Goal: Task Accomplishment & Management: Manage account settings

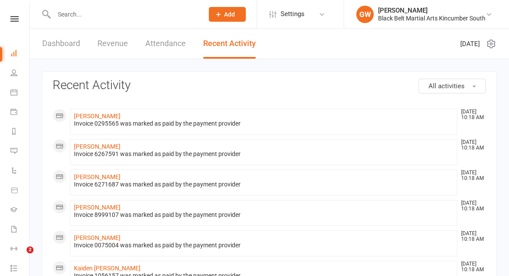
click at [17, 17] on icon at bounding box center [14, 19] width 8 height 6
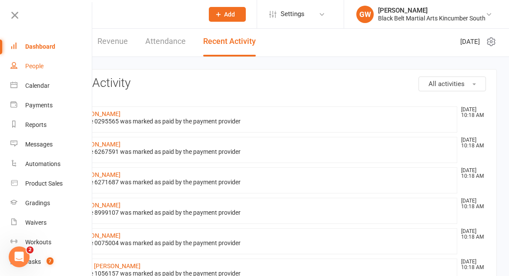
click at [23, 63] on link "People" at bounding box center [51, 67] width 82 height 20
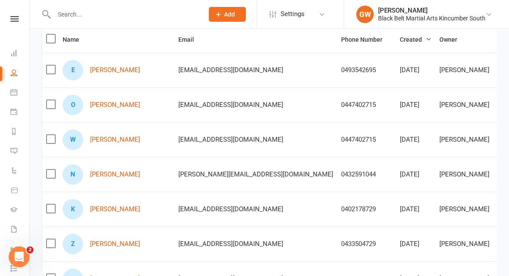
scroll to position [102, 0]
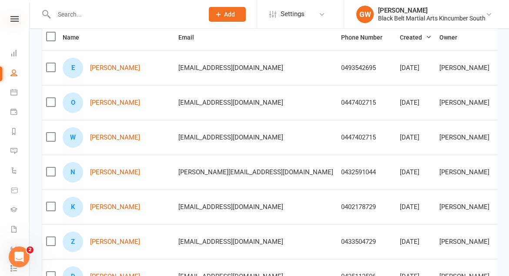
click at [17, 19] on icon at bounding box center [14, 19] width 8 height 6
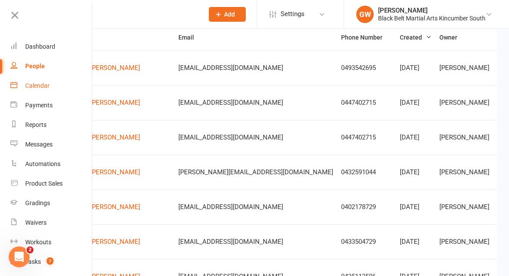
click at [33, 85] on div "Calendar" at bounding box center [37, 85] width 24 height 7
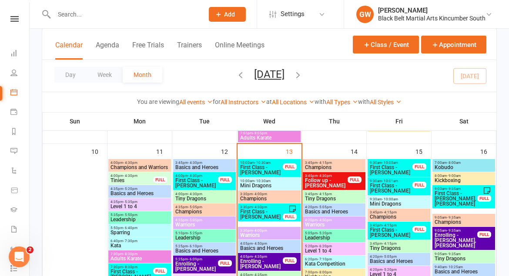
scroll to position [498, 0]
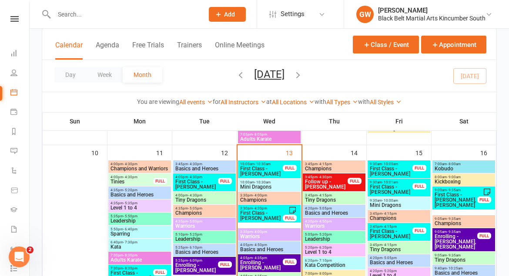
click at [445, 199] on span "First Class - [PERSON_NAME], [PERSON_NAME]" at bounding box center [455, 200] width 43 height 16
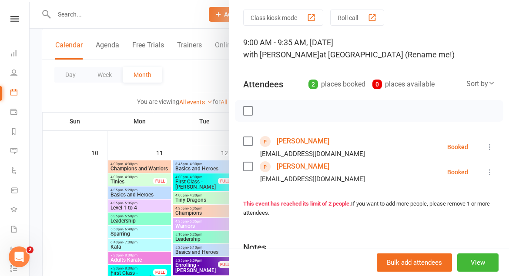
scroll to position [0, 0]
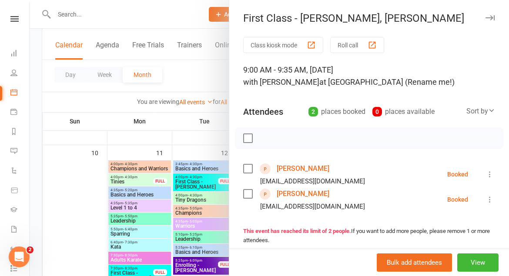
click at [490, 16] on icon "button" at bounding box center [489, 17] width 9 height 5
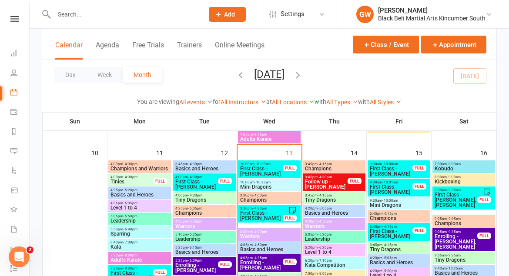
click at [253, 176] on span "First Class - [PERSON_NAME]" at bounding box center [261, 171] width 43 height 10
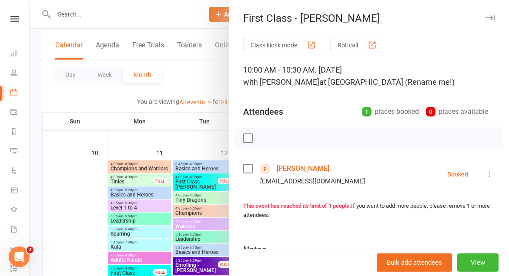
click at [295, 169] on link "[PERSON_NAME]" at bounding box center [303, 169] width 53 height 14
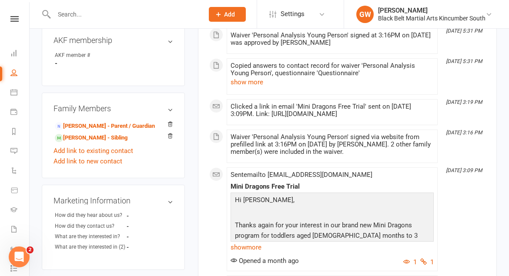
scroll to position [265, 0]
click at [245, 85] on button "show more" at bounding box center [247, 82] width 33 height 10
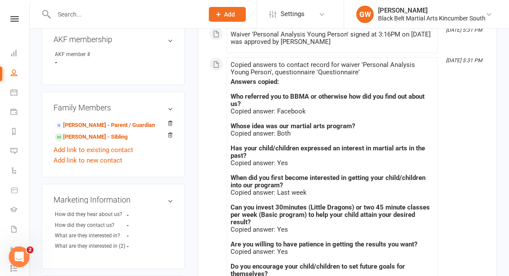
scroll to position [282, 0]
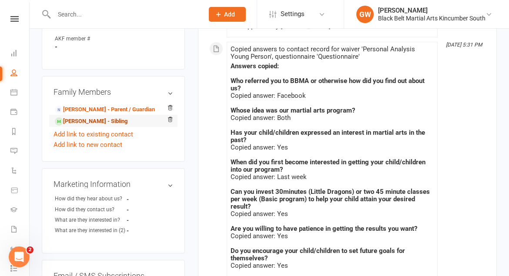
click at [125, 126] on link "[PERSON_NAME] - Sibling" at bounding box center [91, 121] width 73 height 9
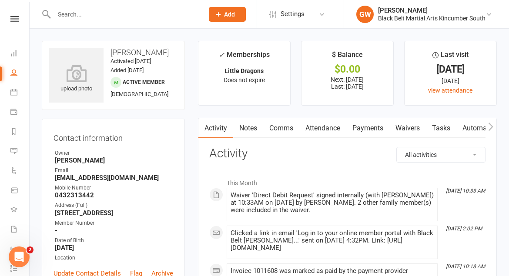
click at [372, 128] on link "Payments" at bounding box center [367, 128] width 43 height 20
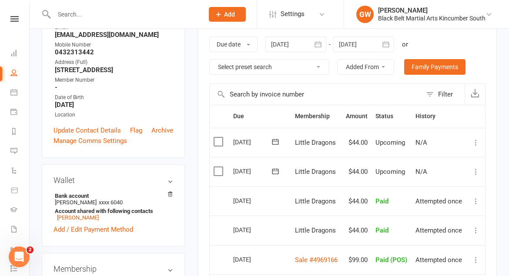
scroll to position [166, 0]
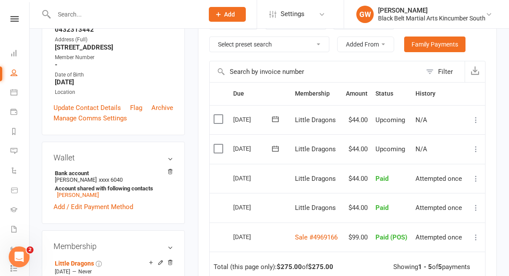
click at [19, 22] on div "Clubworx" at bounding box center [14, 30] width 29 height 28
click at [11, 20] on icon at bounding box center [14, 19] width 8 height 6
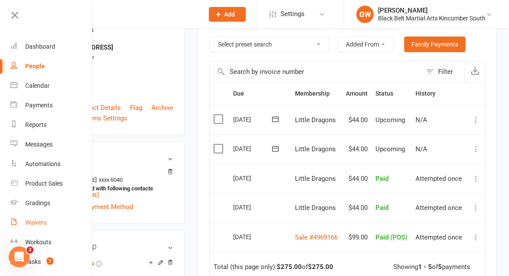
click at [40, 221] on div "Waivers" at bounding box center [35, 222] width 21 height 7
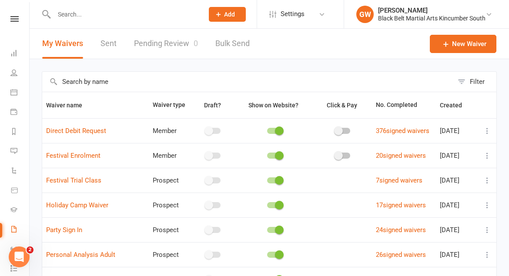
click at [174, 41] on link "Pending Review 0" at bounding box center [166, 44] width 64 height 30
select select "50"
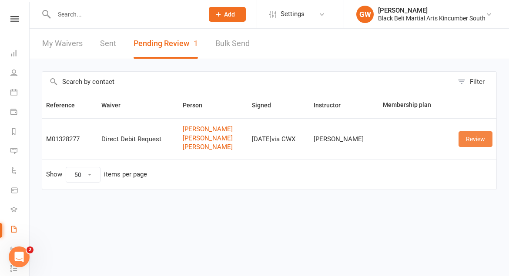
click at [463, 141] on link "Review" at bounding box center [475, 139] width 34 height 16
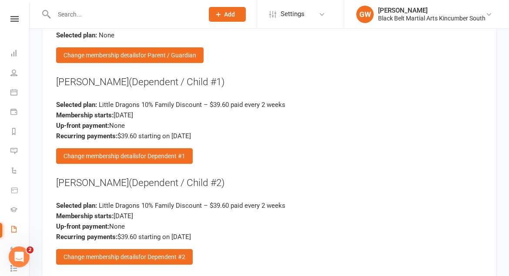
scroll to position [811, 0]
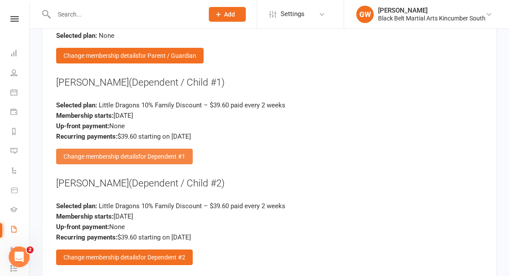
click at [175, 153] on span "for Dependent #1" at bounding box center [161, 156] width 47 height 7
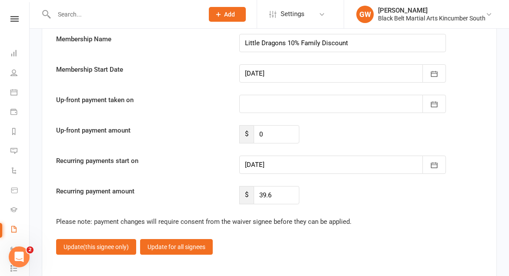
scroll to position [1248, 0]
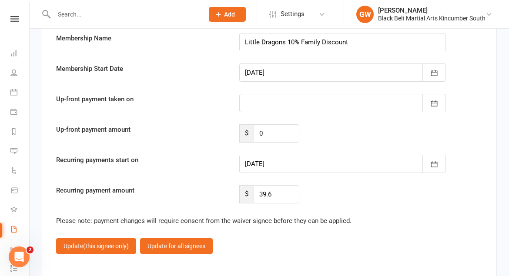
click at [285, 155] on div at bounding box center [342, 164] width 207 height 18
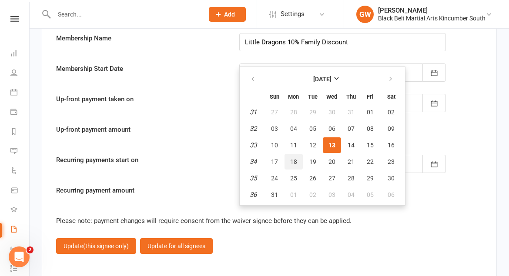
click at [294, 158] on span "18" at bounding box center [293, 161] width 7 height 7
type input "[DATE]"
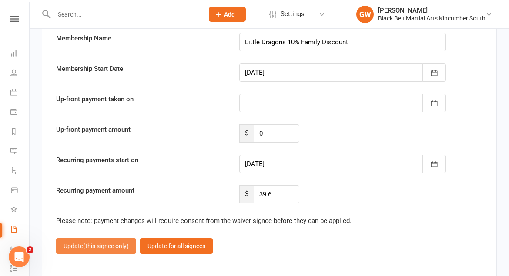
click at [117, 243] on span "(this signee only)" at bounding box center [106, 246] width 46 height 7
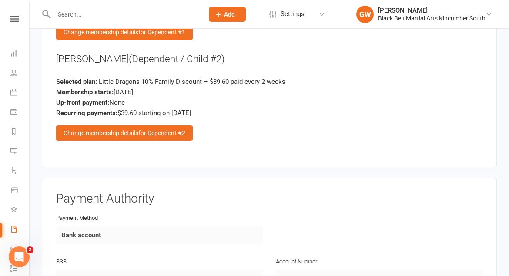
scroll to position [932, 0]
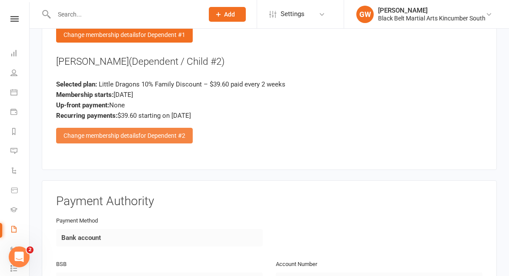
click at [168, 132] on span "for Dependent #2" at bounding box center [161, 135] width 47 height 7
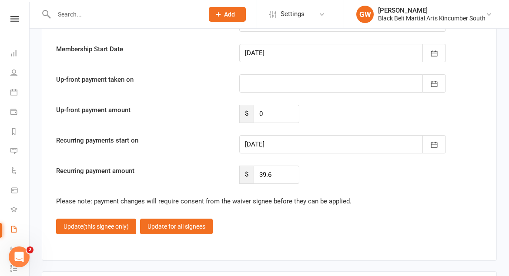
scroll to position [1270, 0]
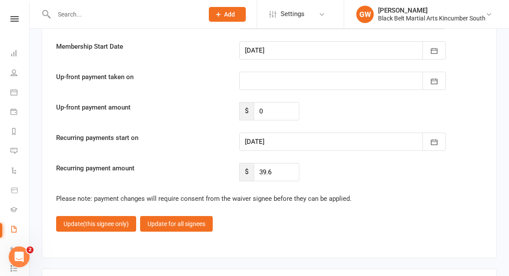
click at [276, 133] on div at bounding box center [342, 142] width 207 height 18
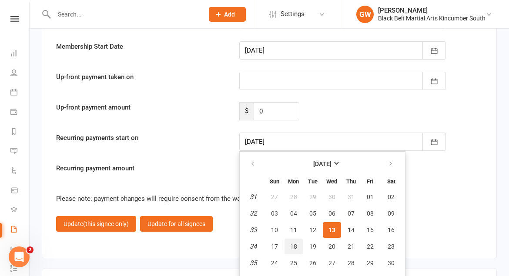
click at [295, 243] on span "18" at bounding box center [293, 246] width 7 height 7
type input "[DATE]"
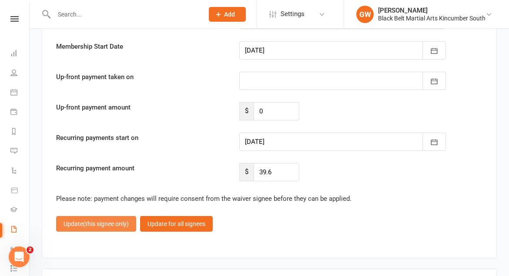
click at [125, 221] on span "(this signee only)" at bounding box center [106, 224] width 46 height 7
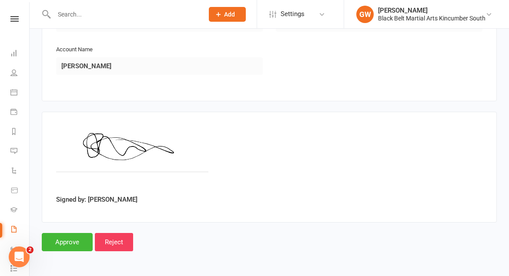
scroll to position [1178, 0]
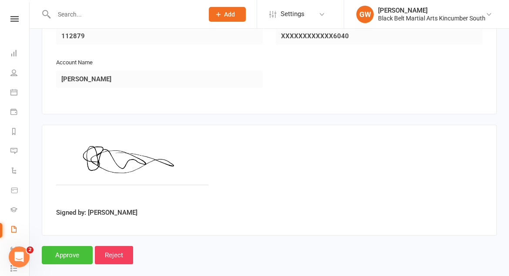
click at [72, 246] on input "Approve" at bounding box center [67, 255] width 51 height 18
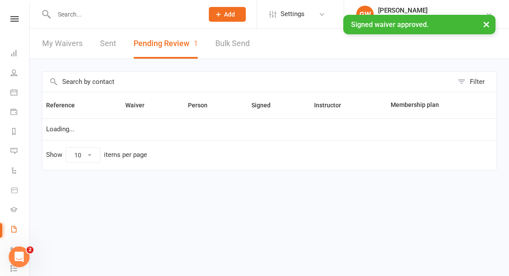
select select "50"
click at [82, 15] on div "× Signed waiver approved." at bounding box center [249, 15] width 498 height 0
click at [79, 13] on input "text" at bounding box center [124, 14] width 146 height 12
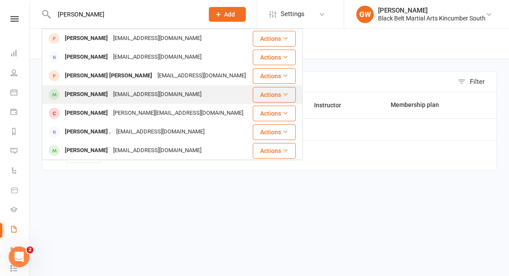
type input "[PERSON_NAME]"
click at [94, 96] on div "[PERSON_NAME]" at bounding box center [86, 94] width 48 height 13
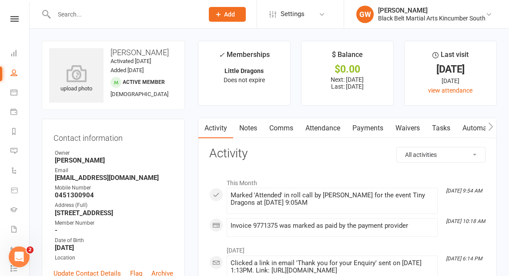
click at [112, 16] on input "text" at bounding box center [124, 14] width 146 height 12
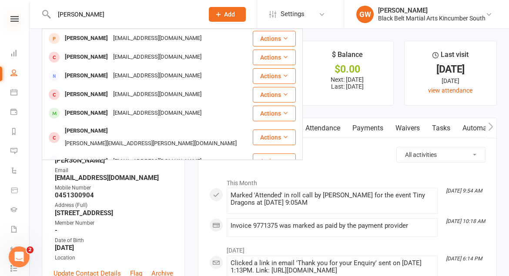
type input "[PERSON_NAME]"
click at [16, 16] on icon at bounding box center [14, 19] width 8 height 6
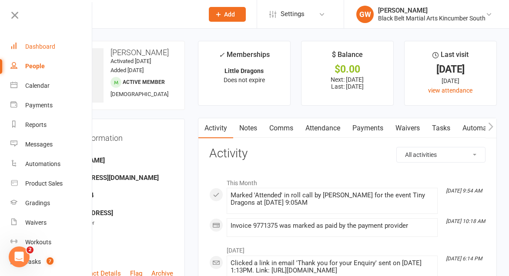
click at [33, 43] on div "Dashboard" at bounding box center [40, 46] width 30 height 7
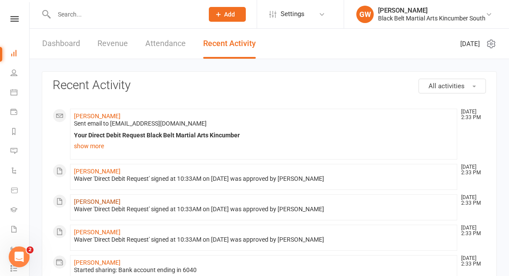
click at [102, 203] on link "[PERSON_NAME]" at bounding box center [97, 201] width 47 height 7
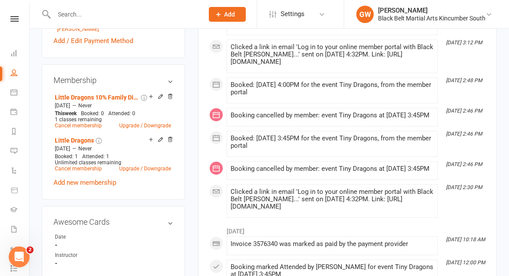
scroll to position [343, 0]
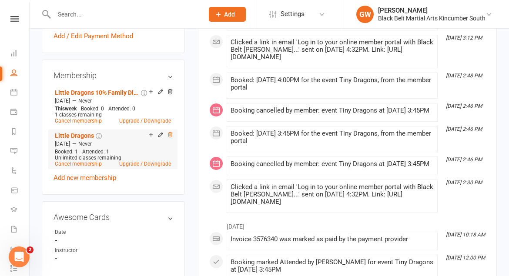
click at [170, 138] on icon at bounding box center [170, 135] width 6 height 6
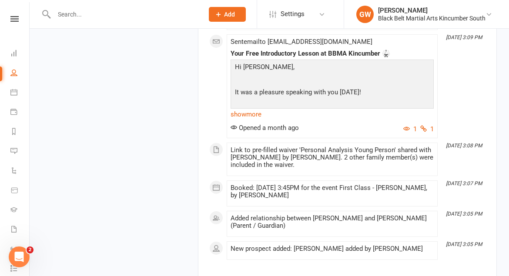
scroll to position [3325, 0]
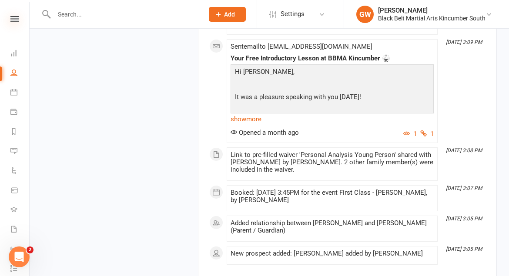
click at [16, 18] on icon at bounding box center [14, 19] width 8 height 6
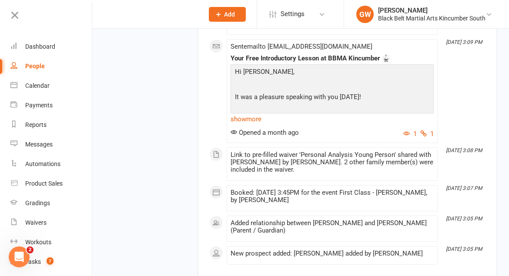
click at [10, 15] on icon at bounding box center [15, 15] width 12 height 12
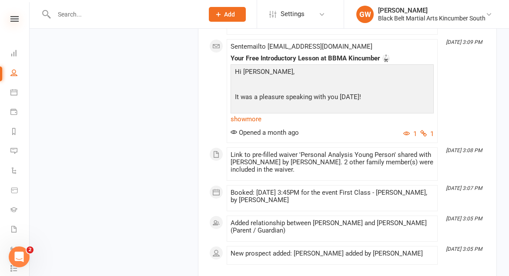
click at [12, 18] on icon at bounding box center [14, 19] width 8 height 6
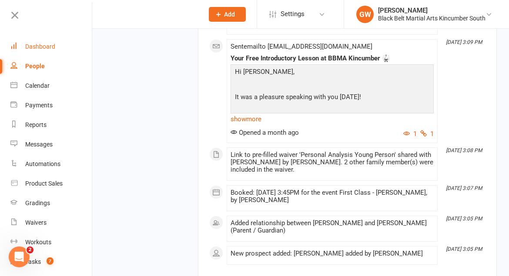
click at [37, 47] on div "Dashboard" at bounding box center [40, 46] width 30 height 7
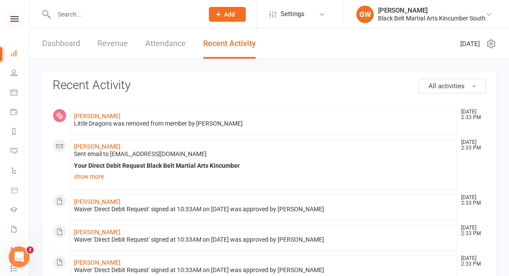
click at [17, 18] on icon at bounding box center [14, 19] width 8 height 6
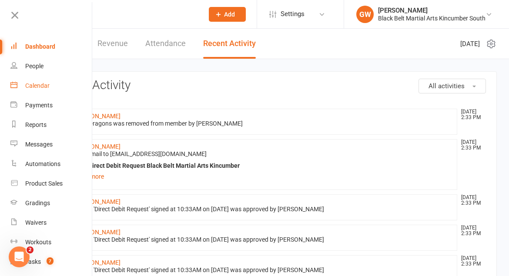
click at [35, 84] on div "Calendar" at bounding box center [37, 85] width 24 height 7
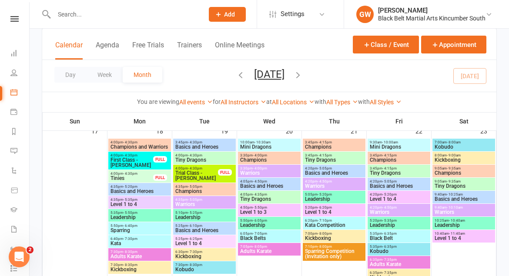
scroll to position [735, 0]
click at [272, 144] on span "Mini Dragons" at bounding box center [269, 146] width 59 height 5
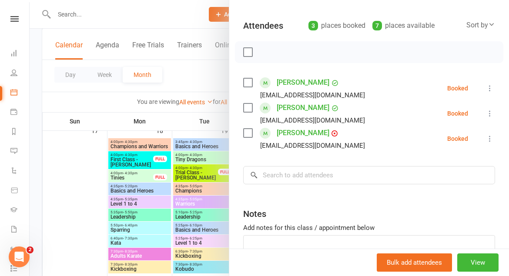
scroll to position [94, 0]
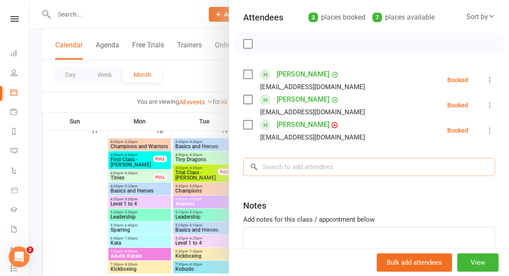
click at [386, 169] on input "search" at bounding box center [369, 167] width 252 height 18
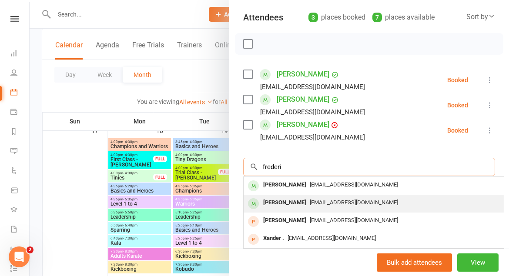
type input "frederi"
click at [361, 199] on div "[EMAIL_ADDRESS][DOMAIN_NAME]" at bounding box center [373, 203] width 253 height 13
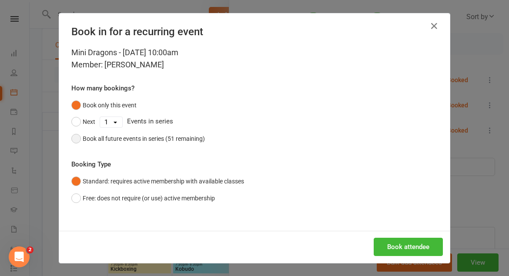
click at [78, 137] on button "Book all future events in series (51 remaining)" at bounding box center [138, 138] width 134 height 17
click at [408, 248] on button "Book attendee" at bounding box center [408, 247] width 69 height 18
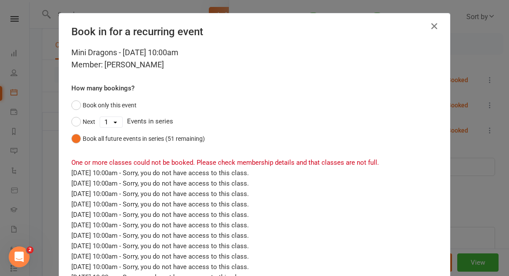
click at [433, 25] on icon "button" at bounding box center [434, 26] width 10 height 10
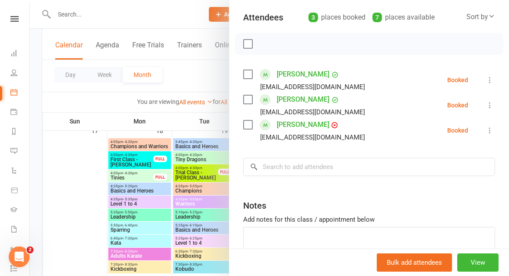
scroll to position [0, 0]
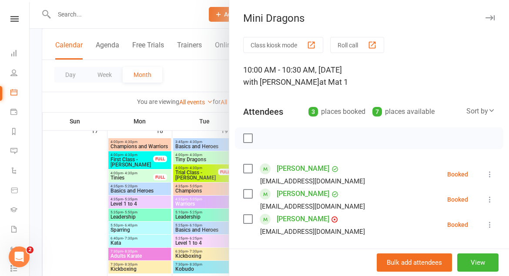
click at [493, 19] on icon "button" at bounding box center [489, 17] width 9 height 5
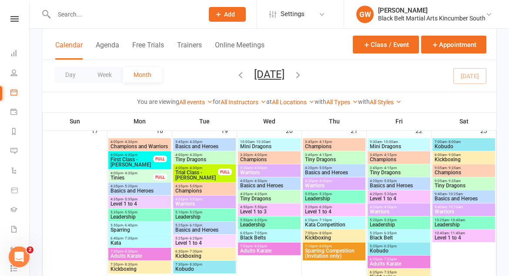
click at [135, 17] on input "text" at bounding box center [124, 14] width 146 height 12
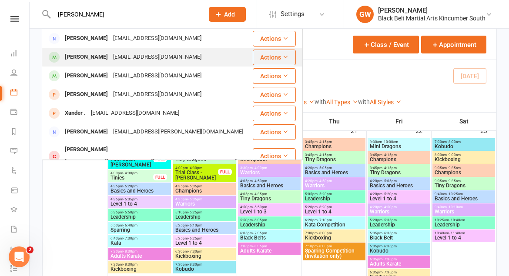
type input "[PERSON_NAME]"
click at [125, 62] on div "[EMAIL_ADDRESS][DOMAIN_NAME]" at bounding box center [157, 57] width 94 height 13
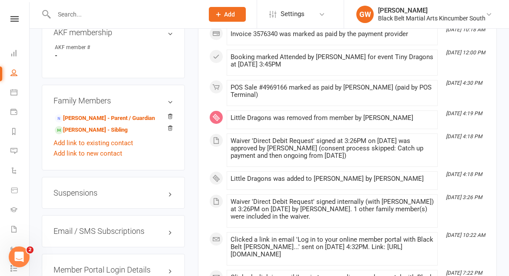
scroll to position [580, 0]
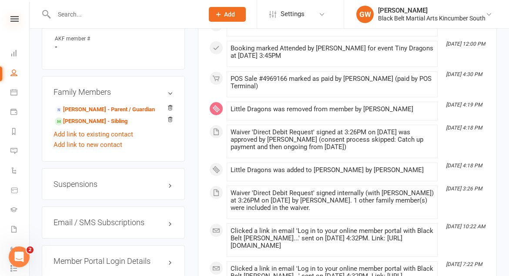
click at [16, 19] on icon at bounding box center [14, 19] width 8 height 6
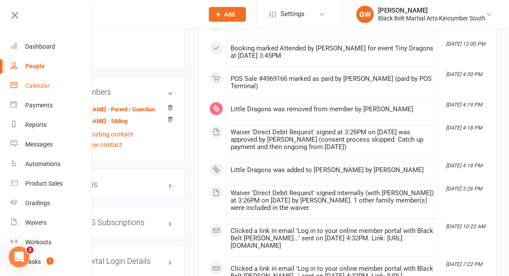
click at [32, 89] on div "Calendar" at bounding box center [37, 85] width 24 height 7
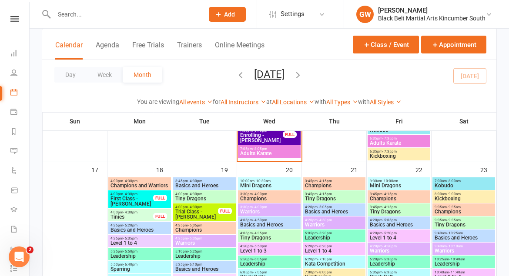
scroll to position [700, 0]
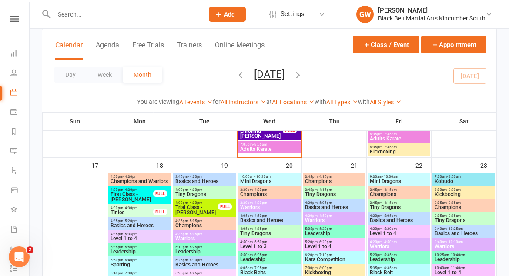
click at [281, 181] on span "Mini Dragons" at bounding box center [269, 181] width 59 height 5
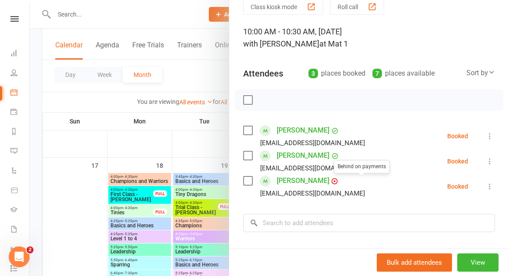
scroll to position [53, 0]
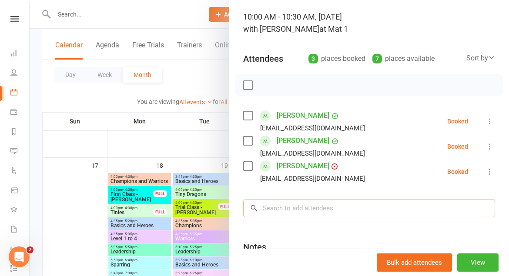
click at [361, 205] on input "search" at bounding box center [369, 208] width 252 height 18
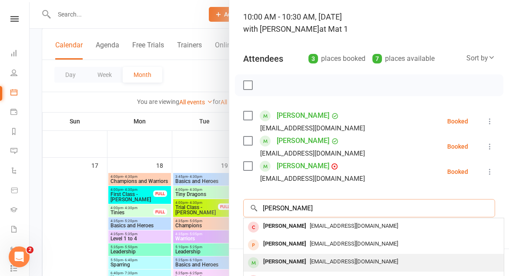
type input "[PERSON_NAME]"
click at [338, 264] on span "[EMAIL_ADDRESS][DOMAIN_NAME]" at bounding box center [354, 261] width 88 height 7
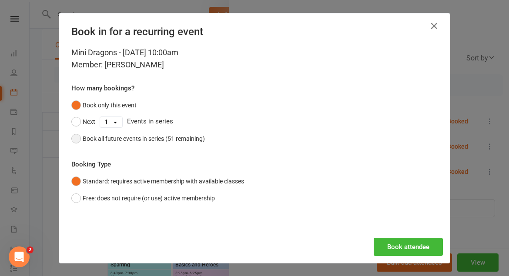
click at [79, 138] on button "Book all future events in series (51 remaining)" at bounding box center [138, 138] width 134 height 17
click at [422, 247] on button "Book attendee" at bounding box center [408, 247] width 69 height 18
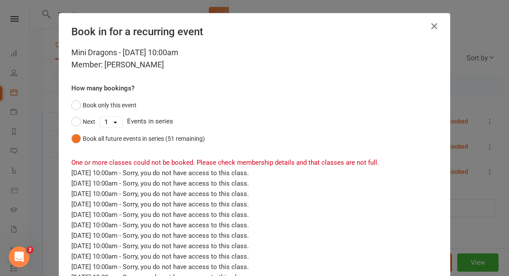
click at [433, 26] on icon "button" at bounding box center [434, 26] width 10 height 10
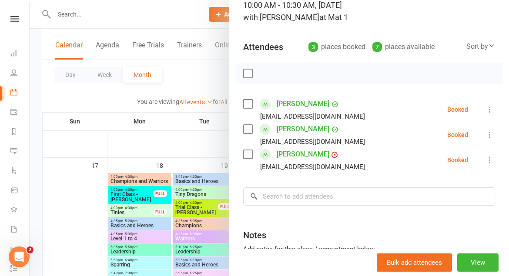
scroll to position [90, 0]
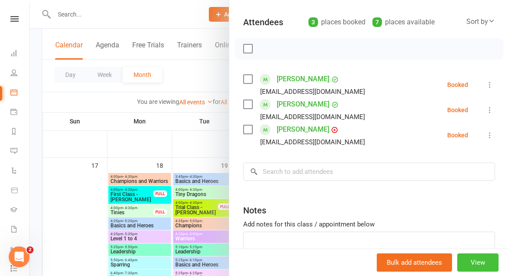
click at [481, 262] on button "View" at bounding box center [477, 263] width 41 height 18
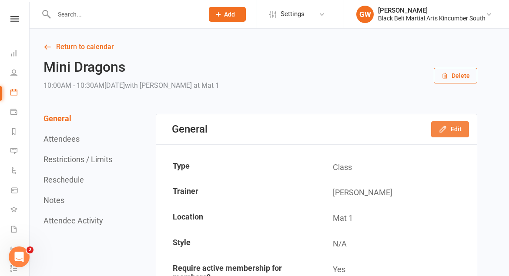
click at [450, 130] on button "Edit" at bounding box center [450, 129] width 38 height 16
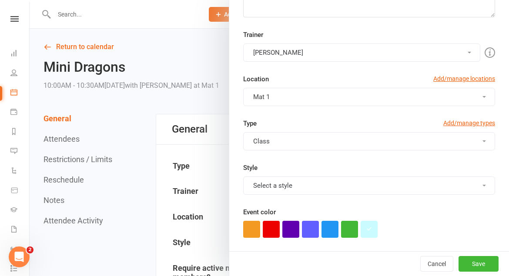
scroll to position [167, 0]
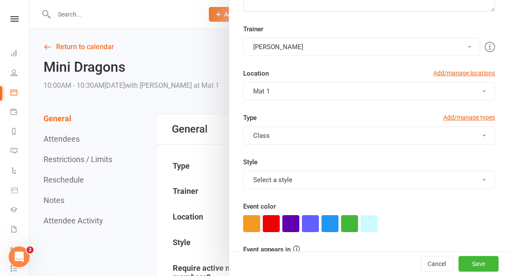
click at [312, 182] on button "Select a style" at bounding box center [369, 180] width 252 height 18
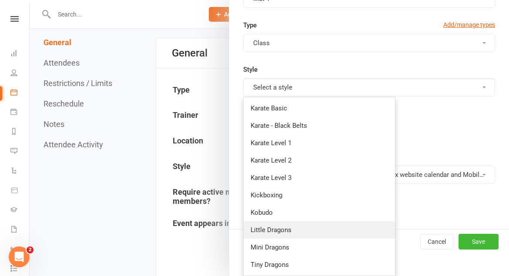
scroll to position [78, 0]
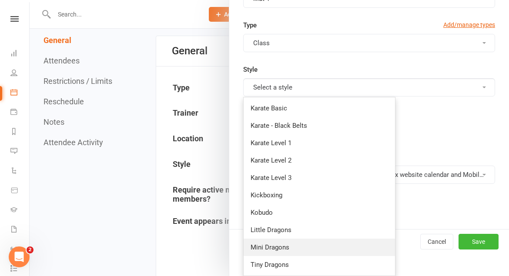
click at [301, 244] on link "Mini Dragons" at bounding box center [319, 247] width 151 height 17
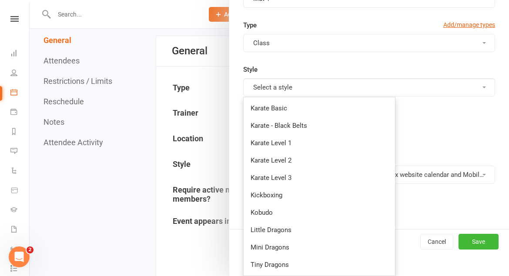
scroll to position [237, 0]
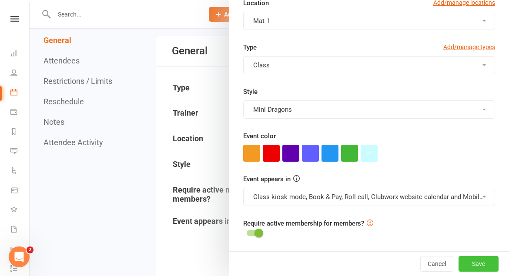
click at [472, 264] on button "Save" at bounding box center [478, 264] width 40 height 16
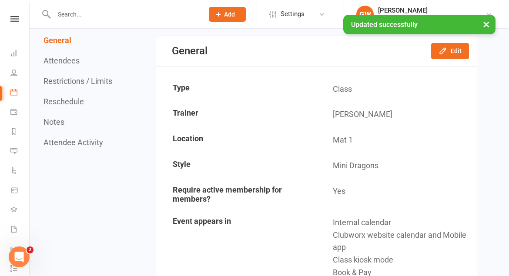
click at [74, 15] on div "× Updated successfully" at bounding box center [249, 15] width 498 height 0
click at [10, 15] on div "× Updated successfully" at bounding box center [249, 15] width 498 height 0
click at [13, 15] on div "× Updated successfully" at bounding box center [249, 15] width 498 height 0
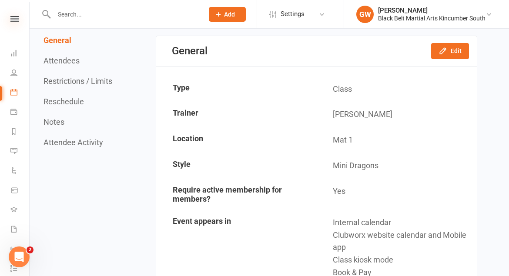
click at [13, 17] on icon at bounding box center [14, 19] width 8 height 6
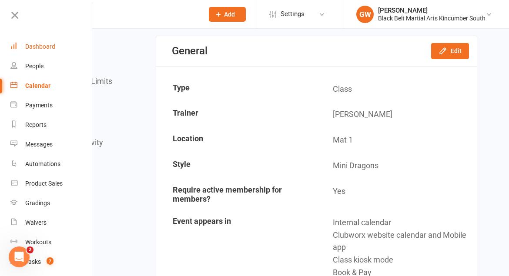
click at [44, 47] on div "Dashboard" at bounding box center [40, 46] width 30 height 7
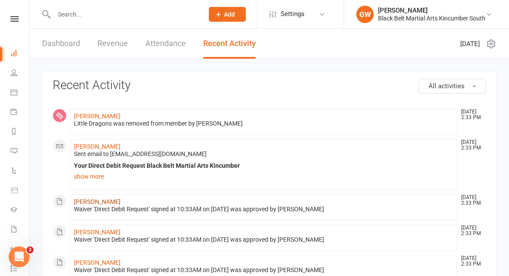
click at [99, 202] on link "[PERSON_NAME]" at bounding box center [97, 201] width 47 height 7
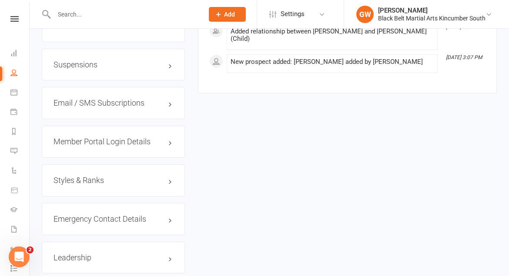
scroll to position [709, 0]
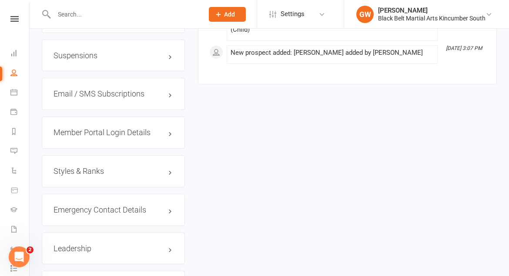
click at [90, 176] on h3 "Styles & Ranks" at bounding box center [113, 171] width 120 height 9
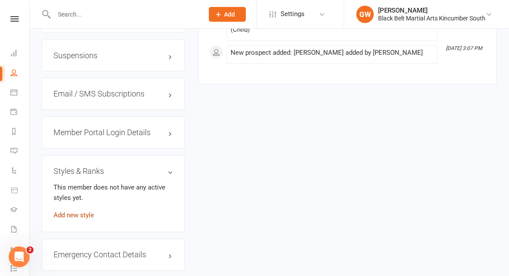
click at [82, 219] on link "Add new style" at bounding box center [73, 215] width 40 height 8
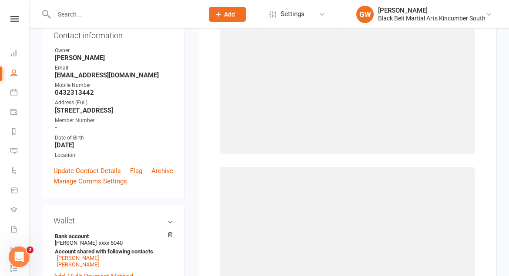
scroll to position [67, 0]
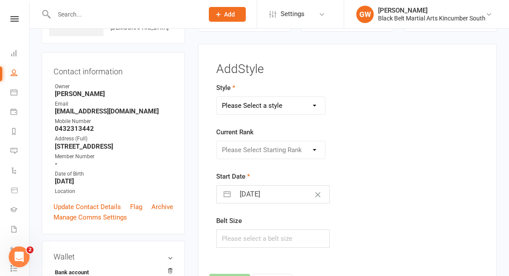
click at [284, 111] on select "Please Select a style Karate Basic Karate - Black Belts Karate Level 1 Karate L…" at bounding box center [271, 105] width 108 height 17
select select "3720"
click at [265, 150] on select "Please Select Starting Rank White White Yellow Yellow Orange Orange Green Green…" at bounding box center [271, 149] width 108 height 17
select select "44127"
click at [253, 243] on input "text" at bounding box center [273, 239] width 114 height 18
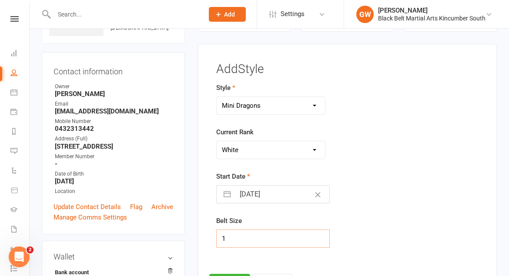
type input "1"
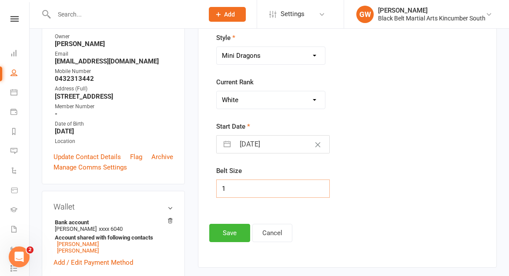
scroll to position [129, 0]
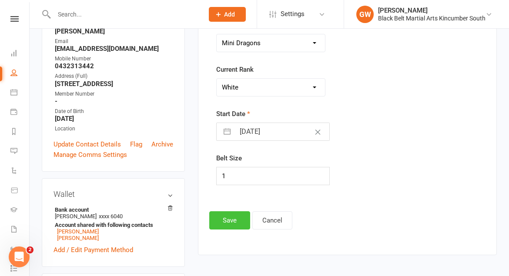
click at [237, 224] on button "Save" at bounding box center [229, 220] width 41 height 18
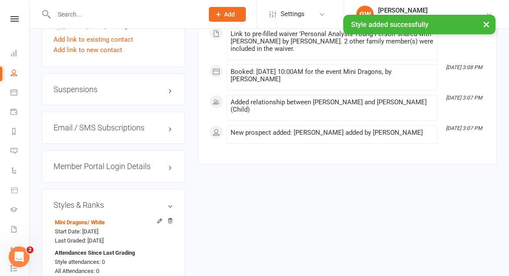
scroll to position [686, 0]
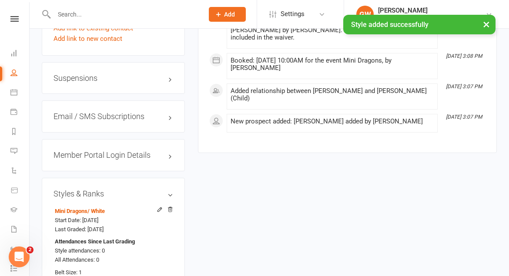
click at [129, 160] on h3 "Member Portal Login Details" at bounding box center [113, 155] width 120 height 9
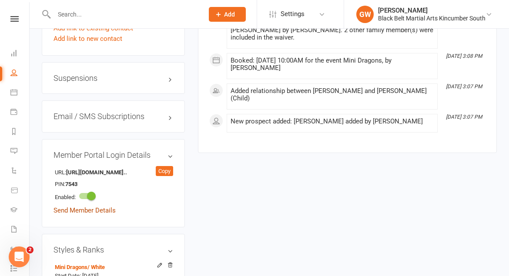
click at [102, 214] on link "Send Member Details" at bounding box center [84, 211] width 62 height 8
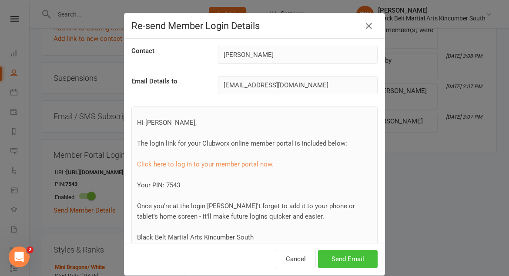
click at [356, 252] on button "Send Email" at bounding box center [348, 259] width 60 height 18
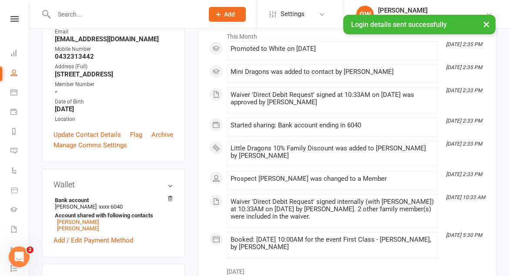
scroll to position [138, 0]
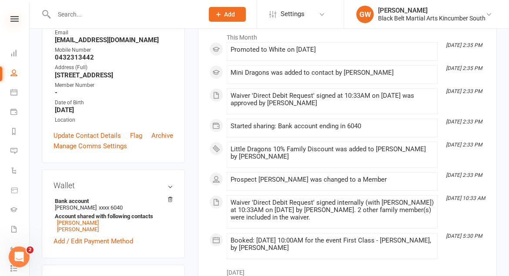
click at [17, 19] on icon at bounding box center [14, 19] width 8 height 6
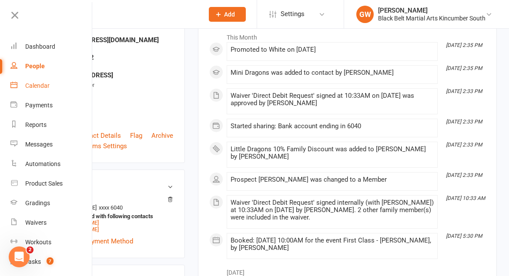
click at [46, 82] on div "Calendar" at bounding box center [37, 85] width 24 height 7
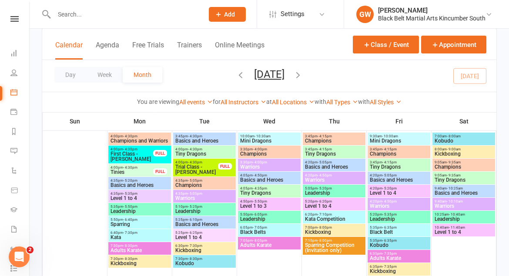
scroll to position [741, 0]
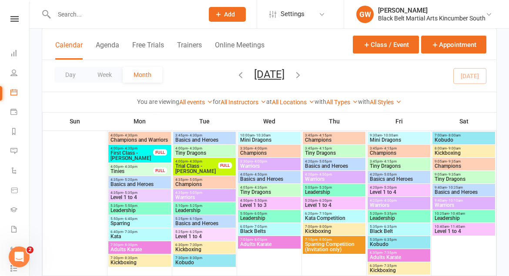
click at [277, 137] on span "10:00am - 10:30am" at bounding box center [269, 136] width 59 height 4
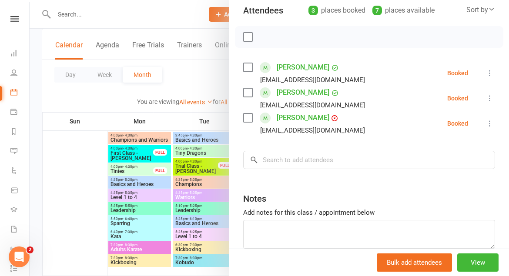
scroll to position [122, 0]
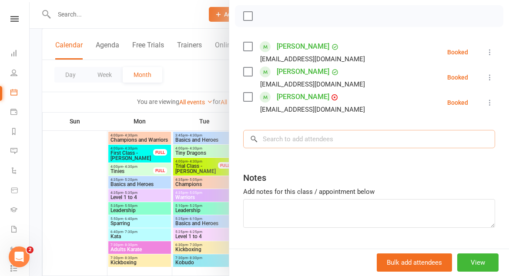
click at [358, 144] on input "search" at bounding box center [369, 139] width 252 height 18
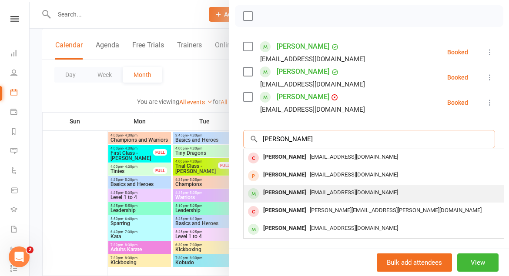
type input "[PERSON_NAME]"
click at [333, 194] on span "[EMAIL_ADDRESS][DOMAIN_NAME]" at bounding box center [354, 192] width 88 height 7
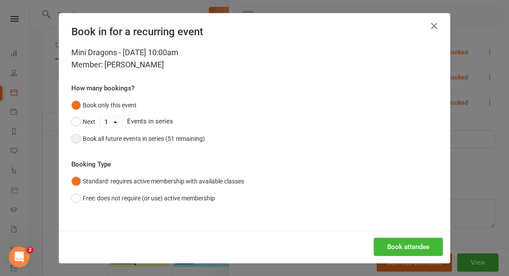
drag, startPoint x: 77, startPoint y: 140, endPoint x: 452, endPoint y: 229, distance: 385.4
click at [434, 221] on div "Mini Dragons - [DATE] 10:00am Member: [PERSON_NAME] How many bookings? Book onl…" at bounding box center [254, 139] width 391 height 184
click at [78, 138] on button "Book all future events in series (51 remaining)" at bounding box center [138, 138] width 134 height 17
click at [418, 246] on button "Book attendee" at bounding box center [408, 247] width 69 height 18
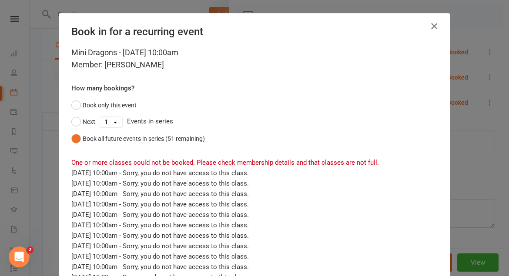
click at [434, 25] on icon "button" at bounding box center [434, 26] width 10 height 10
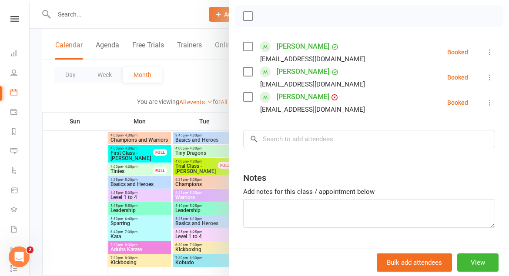
scroll to position [0, 0]
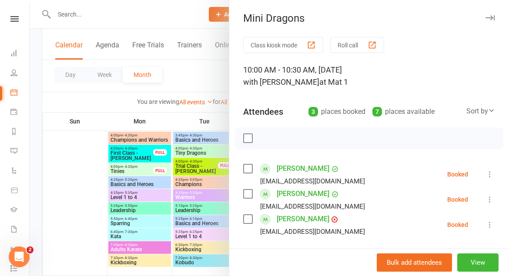
click at [488, 18] on icon "button" at bounding box center [489, 17] width 9 height 5
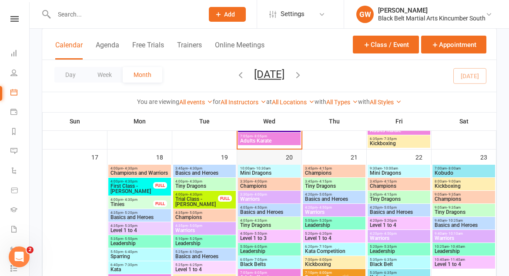
click at [267, 164] on div at bounding box center [269, 236] width 64 height 145
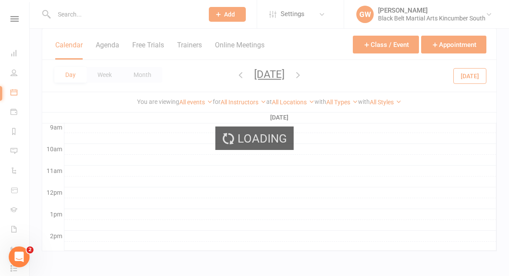
scroll to position [131, 0]
click at [267, 168] on div "Loading" at bounding box center [254, 138] width 509 height 276
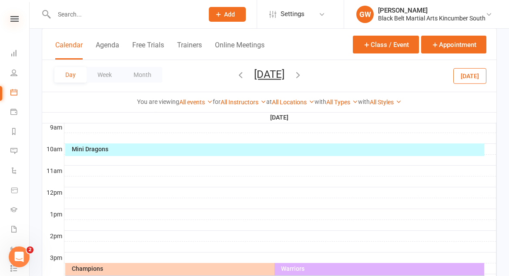
click at [12, 19] on icon at bounding box center [14, 19] width 8 height 6
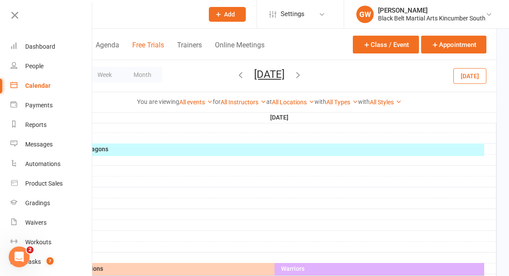
click at [156, 53] on button "Free Trials" at bounding box center [148, 50] width 32 height 19
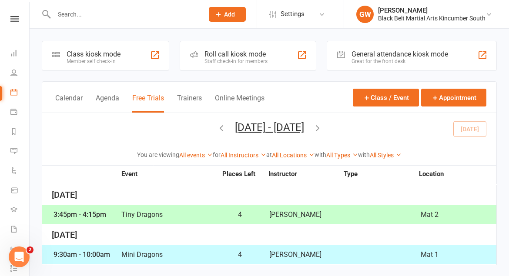
click at [147, 70] on ui-view "Prospect Member Non-attending contact Class / event Appointment Grading event T…" at bounding box center [254, 133] width 509 height 263
click at [60, 97] on button "Calendar" at bounding box center [68, 103] width 27 height 19
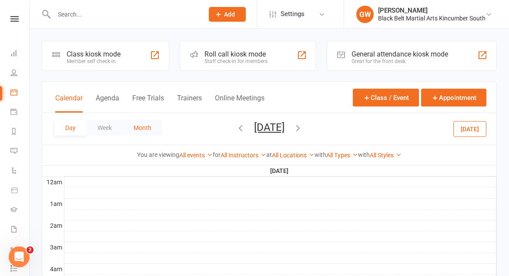
click at [142, 127] on button "Month" at bounding box center [143, 128] width 40 height 16
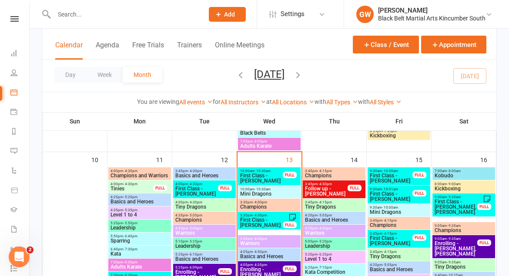
scroll to position [492, 0]
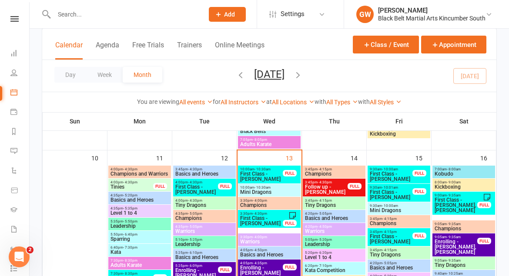
click at [271, 192] on span "Mini Dragons" at bounding box center [269, 192] width 59 height 5
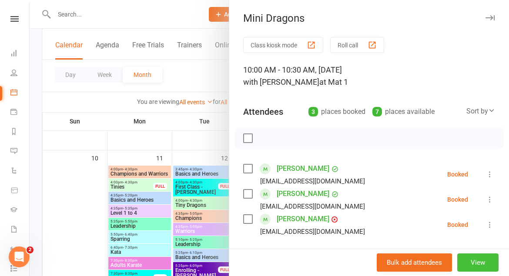
click at [461, 257] on button "View" at bounding box center [477, 263] width 41 height 18
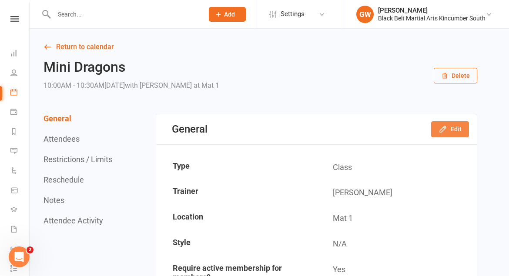
click at [455, 130] on button "Edit" at bounding box center [450, 129] width 38 height 16
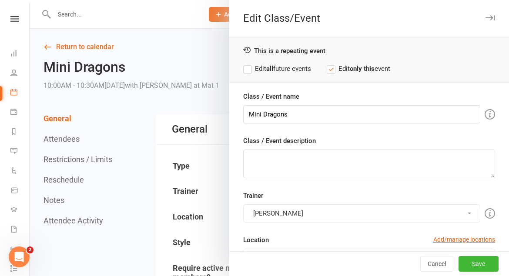
click at [245, 70] on label "Edit all future events" at bounding box center [277, 68] width 68 height 10
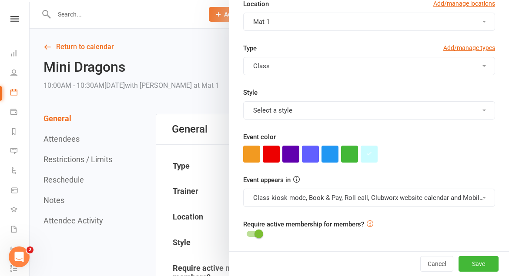
scroll to position [237, 0]
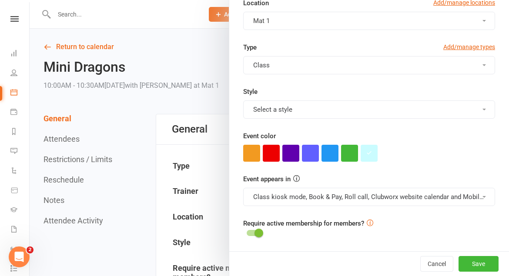
click at [297, 112] on button "Select a style" at bounding box center [369, 109] width 252 height 18
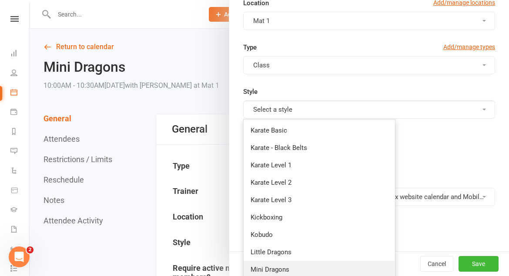
click at [291, 265] on link "Mini Dragons" at bounding box center [319, 269] width 151 height 17
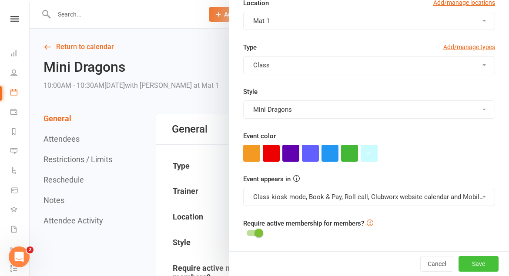
click at [481, 264] on button "Save" at bounding box center [478, 264] width 40 height 16
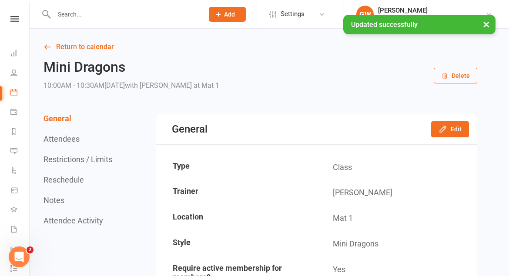
click at [15, 15] on div "× Updated successfully" at bounding box center [249, 15] width 498 height 0
click at [12, 15] on div "× Updated successfully" at bounding box center [249, 15] width 498 height 0
click at [17, 15] on div "× Updated successfully" at bounding box center [249, 15] width 498 height 0
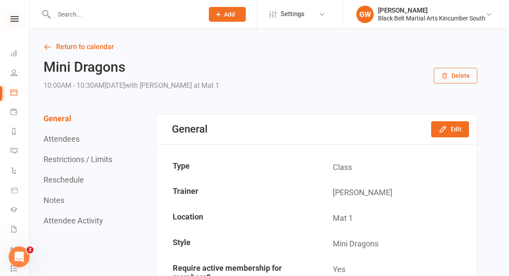
click at [18, 21] on icon at bounding box center [14, 19] width 8 height 6
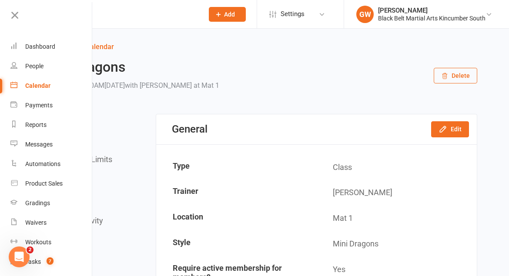
click at [41, 89] on link "Calendar" at bounding box center [51, 86] width 82 height 20
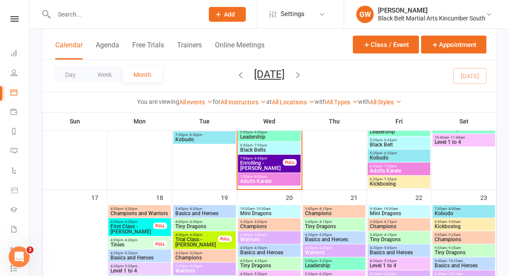
scroll to position [668, 0]
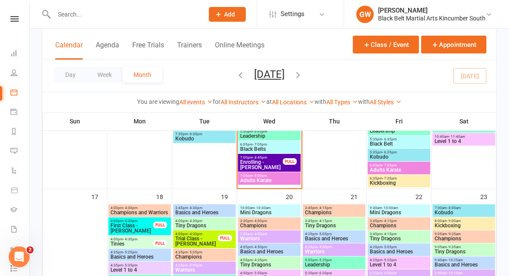
click at [267, 211] on span "Mini Dragons" at bounding box center [269, 212] width 59 height 5
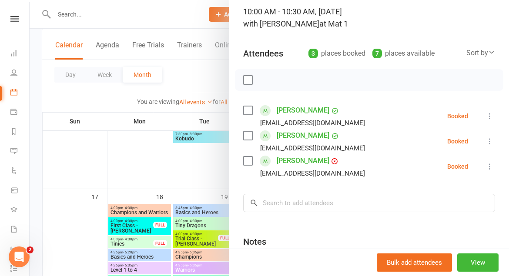
scroll to position [74, 0]
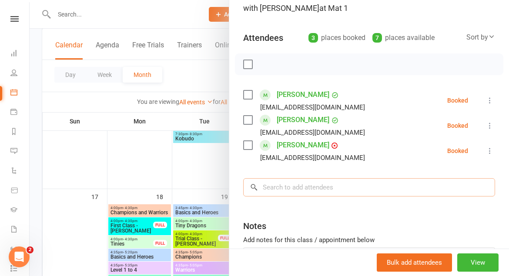
click at [344, 189] on input "search" at bounding box center [369, 187] width 252 height 18
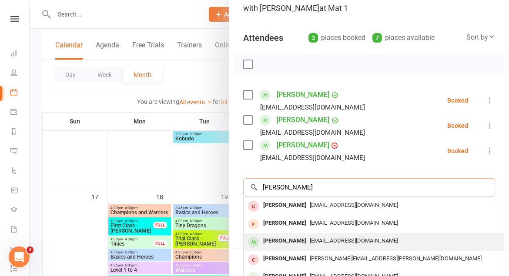
type input "[PERSON_NAME]"
click at [322, 237] on div "[EMAIL_ADDRESS][DOMAIN_NAME]" at bounding box center [373, 241] width 253 height 13
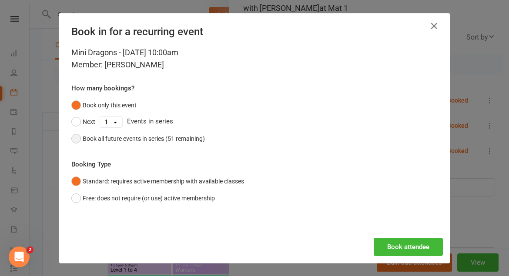
click at [78, 139] on button "Book all future events in series (51 remaining)" at bounding box center [138, 138] width 134 height 17
click at [392, 241] on button "Book attendee" at bounding box center [408, 247] width 69 height 18
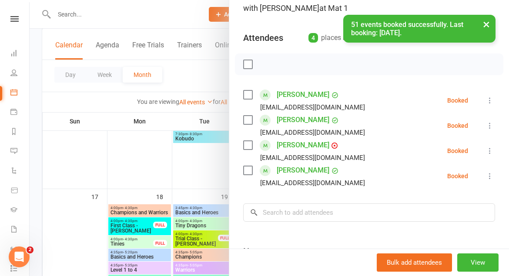
click at [317, 169] on link "[PERSON_NAME]" at bounding box center [303, 171] width 53 height 14
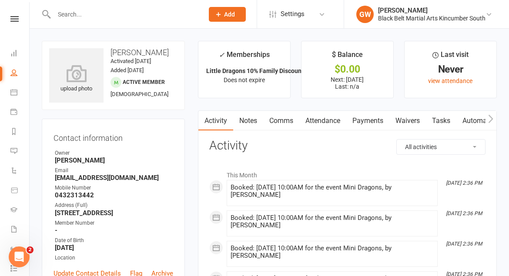
drag, startPoint x: 167, startPoint y: 179, endPoint x: 52, endPoint y: 173, distance: 115.9
click at [51, 172] on div "Contact information Owner [PERSON_NAME] Email [EMAIL_ADDRESS][DOMAIN_NAME] Mobi…" at bounding box center [113, 210] width 143 height 182
click at [81, 174] on strong "[EMAIL_ADDRESS][DOMAIN_NAME]" at bounding box center [114, 178] width 118 height 8
drag, startPoint x: 170, startPoint y: 179, endPoint x: 53, endPoint y: 180, distance: 117.0
click at [53, 180] on div "Contact information Owner [PERSON_NAME] Email [EMAIL_ADDRESS][DOMAIN_NAME] Mobi…" at bounding box center [113, 210] width 143 height 182
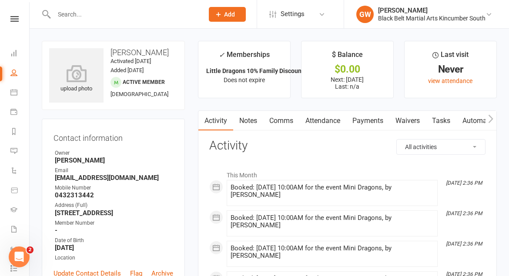
copy strong "[EMAIL_ADDRESS][DOMAIN_NAME]"
click at [19, 19] on link at bounding box center [14, 19] width 31 height 6
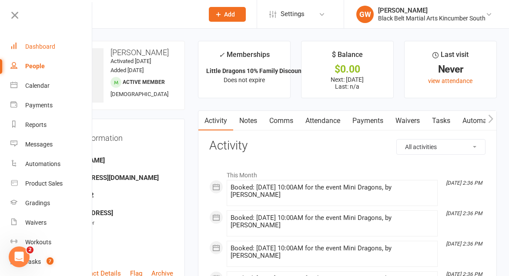
click at [33, 41] on link "Dashboard" at bounding box center [51, 47] width 82 height 20
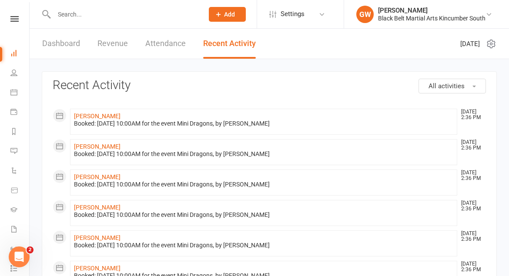
click at [168, 42] on link "Attendance" at bounding box center [165, 44] width 40 height 30
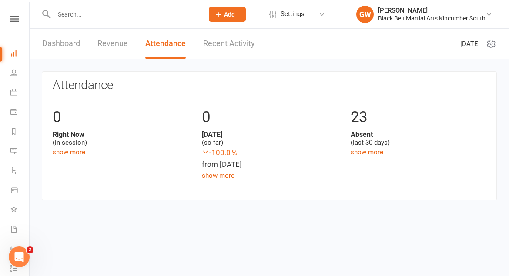
click at [118, 46] on link "Revenue" at bounding box center [112, 44] width 30 height 30
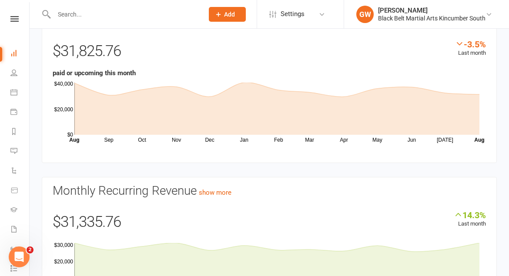
scroll to position [69, 0]
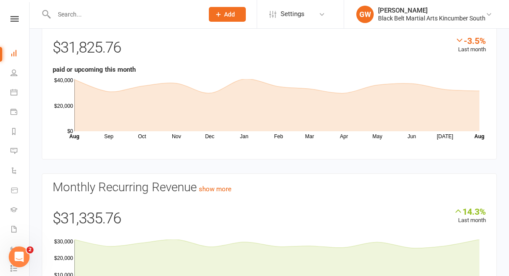
click at [10, 20] on link at bounding box center [14, 19] width 31 height 6
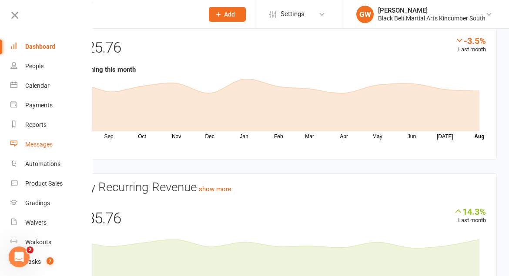
click at [30, 145] on div "Messages" at bounding box center [38, 144] width 27 height 7
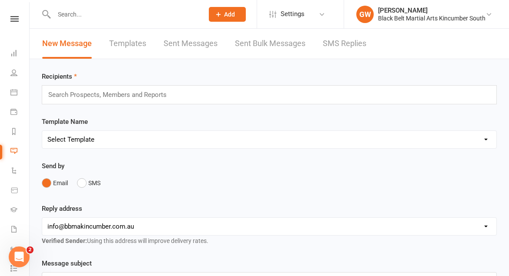
click at [350, 46] on link "SMS Replies" at bounding box center [344, 44] width 43 height 30
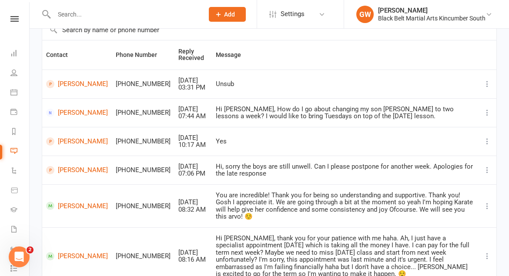
scroll to position [74, 0]
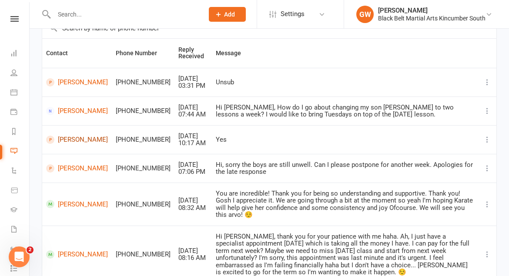
click at [67, 136] on link "[PERSON_NAME]" at bounding box center [77, 140] width 62 height 8
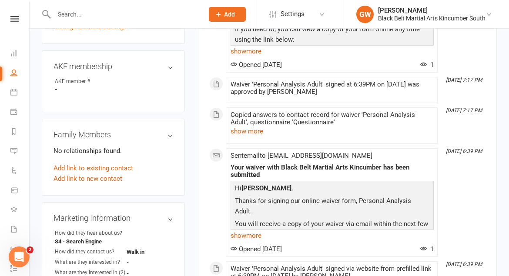
scroll to position [240, 0]
click at [255, 131] on button "show more" at bounding box center [247, 131] width 33 height 10
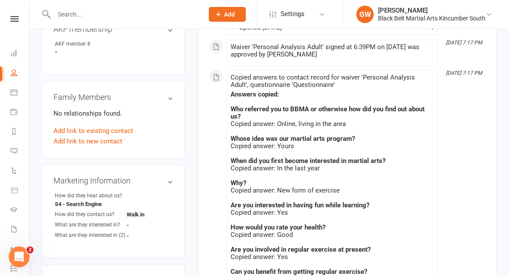
scroll to position [278, 0]
